Goal: Information Seeking & Learning: Learn about a topic

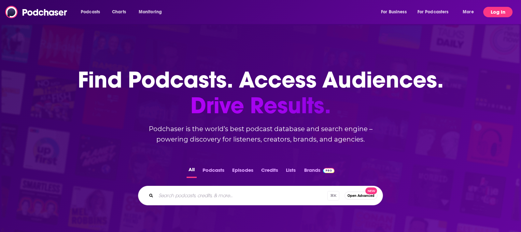
click at [493, 11] on button "Log In" at bounding box center [497, 12] width 29 height 10
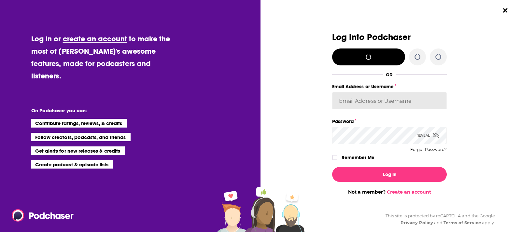
type input "[PERSON_NAME][EMAIL_ADDRESS][DOMAIN_NAME]"
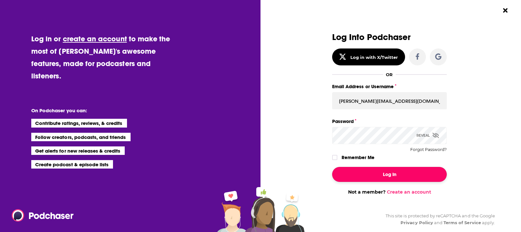
click at [366, 178] on button "Log In" at bounding box center [389, 174] width 115 height 15
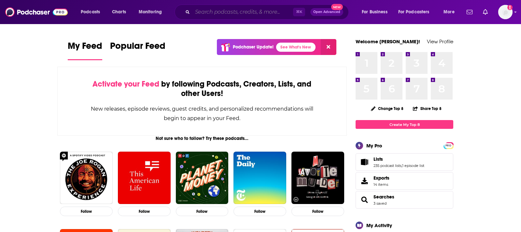
click at [236, 7] on input "Search podcasts, credits, & more..." at bounding box center [242, 12] width 101 height 10
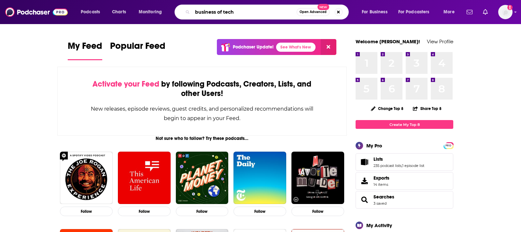
type input "business of tech"
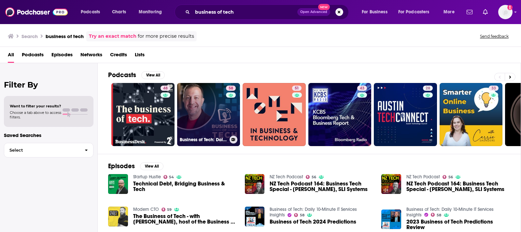
click at [195, 105] on link "58 Business of Tech: Daily 10-Minute IT Services Insights" at bounding box center [208, 114] width 63 height 63
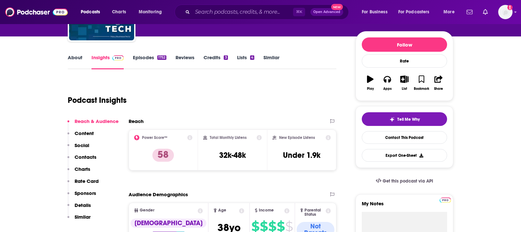
scroll to position [56, 0]
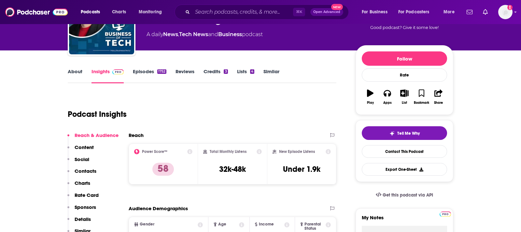
click at [81, 72] on link "About" at bounding box center [75, 75] width 15 height 15
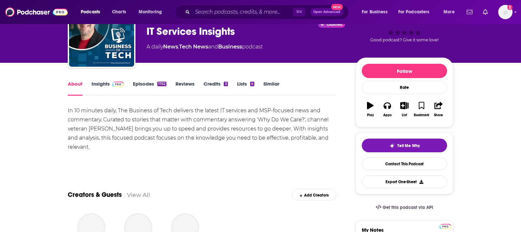
scroll to position [44, 0]
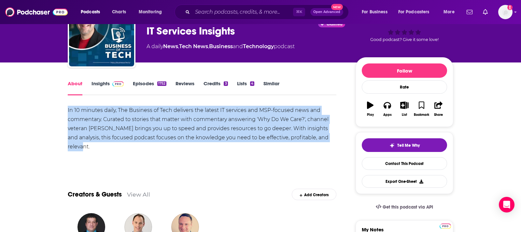
drag, startPoint x: 66, startPoint y: 110, endPoint x: 109, endPoint y: 145, distance: 55.1
copy div "In 10 minutes daily, The Business of Tech delivers the latest IT services and M…"
